Goal: Navigation & Orientation: Find specific page/section

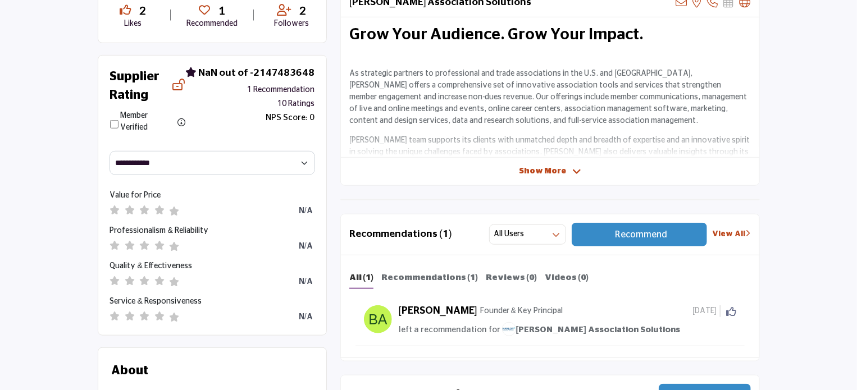
scroll to position [337, 0]
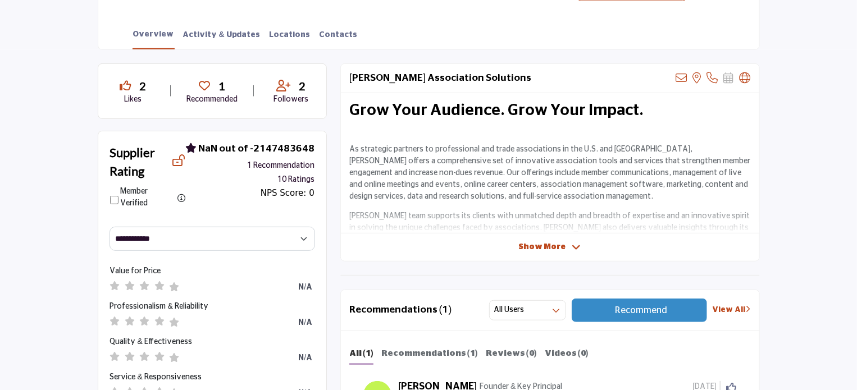
scroll to position [281, 0]
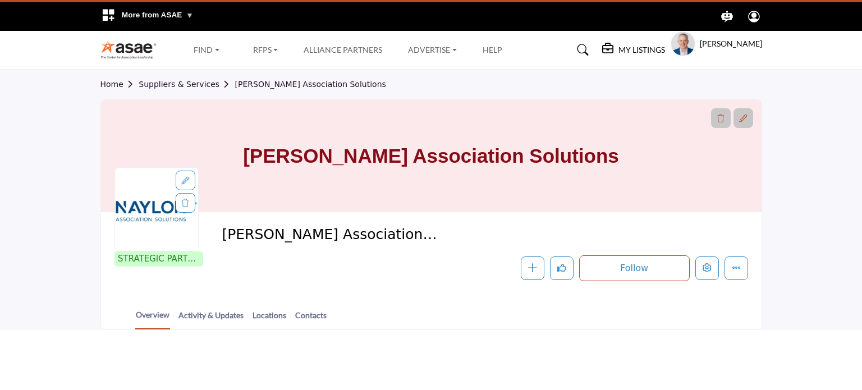
click at [11, 270] on section "Home Suppliers & Services [PERSON_NAME] Association Solutions [PERSON_NAME] Ass…" at bounding box center [431, 200] width 862 height 261
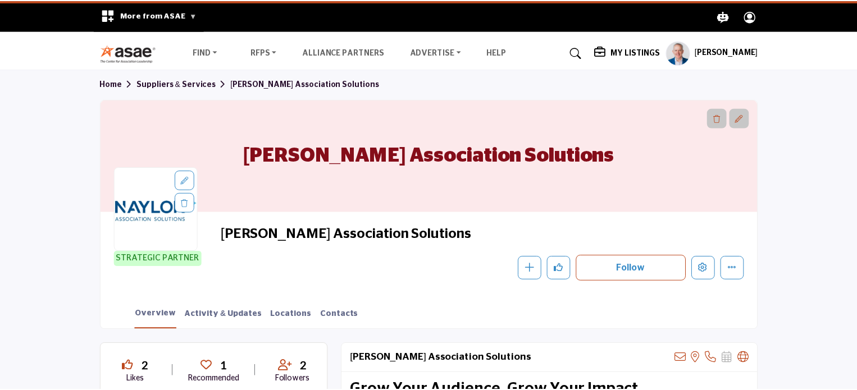
scroll to position [281, 0]
